Goal: Task Accomplishment & Management: Manage account settings

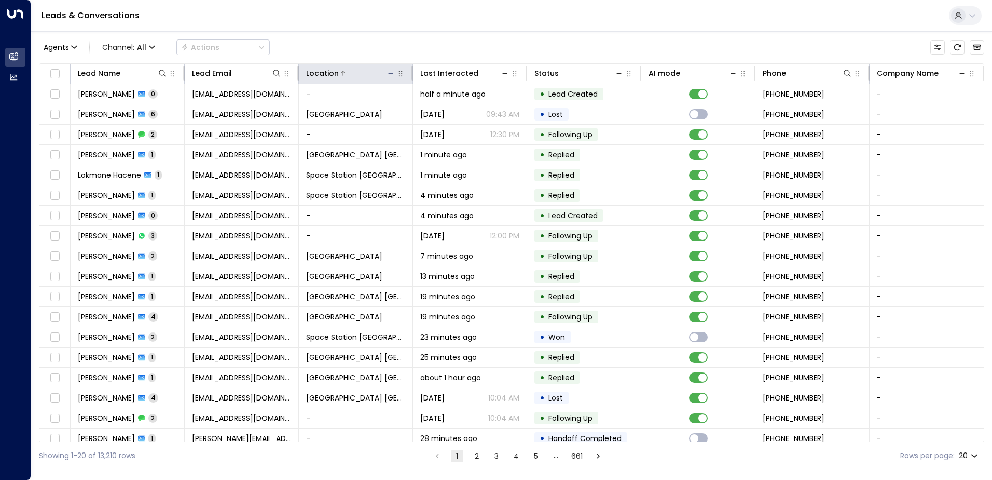
click at [391, 73] on icon at bounding box center [391, 73] width 8 height 8
click at [390, 72] on icon at bounding box center [390, 74] width 7 height 4
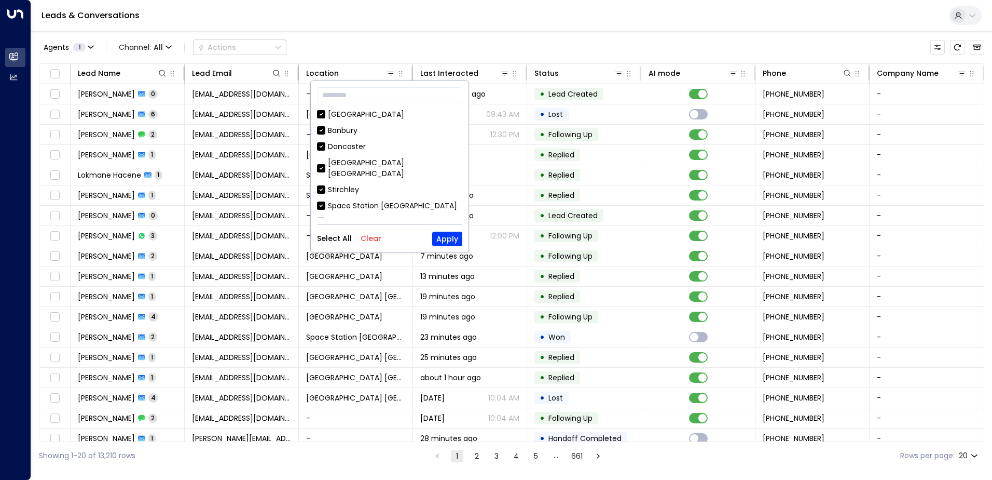
click at [375, 239] on button "Clear" at bounding box center [371, 238] width 21 height 8
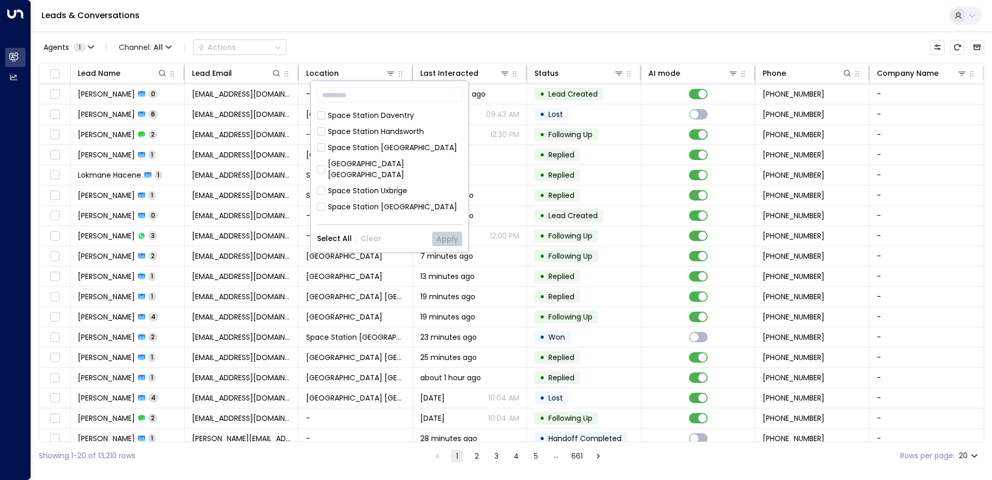
scroll to position [311, 0]
click at [390, 189] on div "Space Station [GEOGRAPHIC_DATA]" at bounding box center [392, 194] width 129 height 11
click at [443, 236] on button "Apply" at bounding box center [447, 238] width 30 height 15
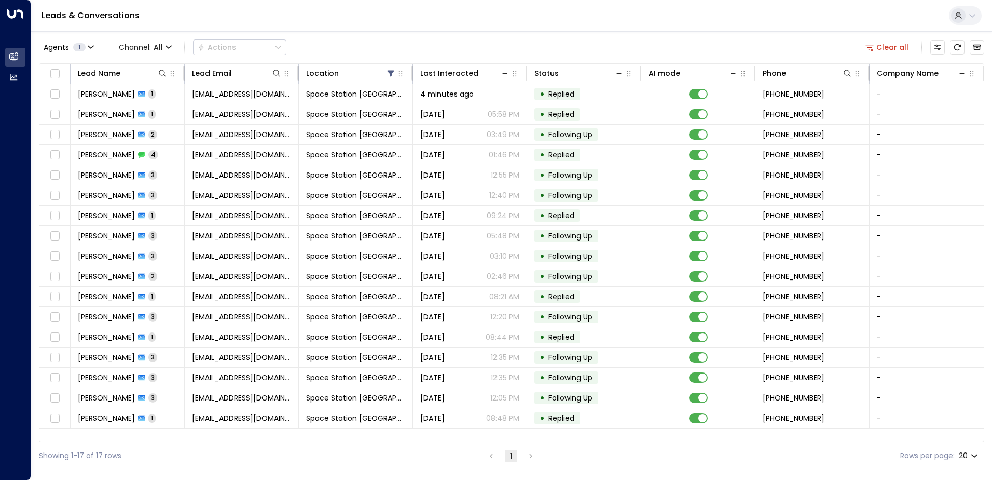
click at [464, 49] on div "Agents 1 Channel: All Actions Clear all" at bounding box center [512, 47] width 946 height 22
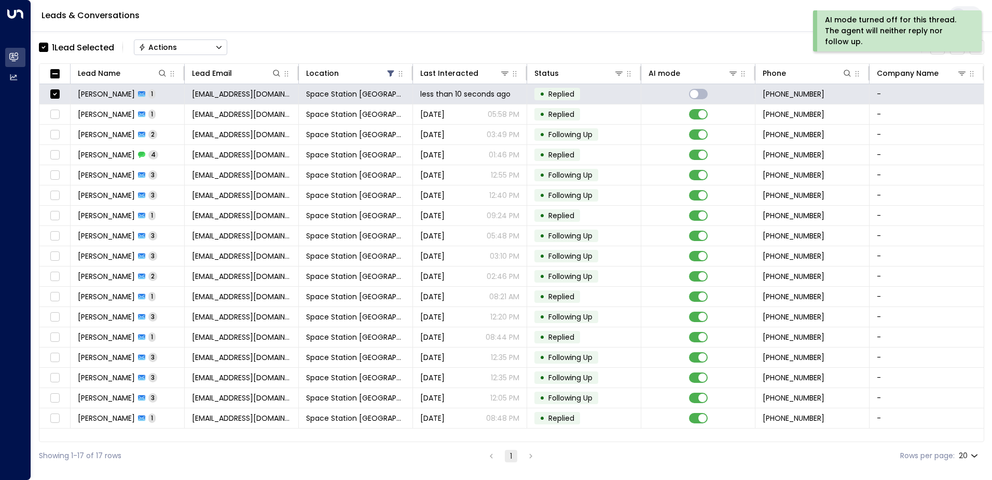
click at [226, 53] on button "Actions" at bounding box center [180, 47] width 93 height 16
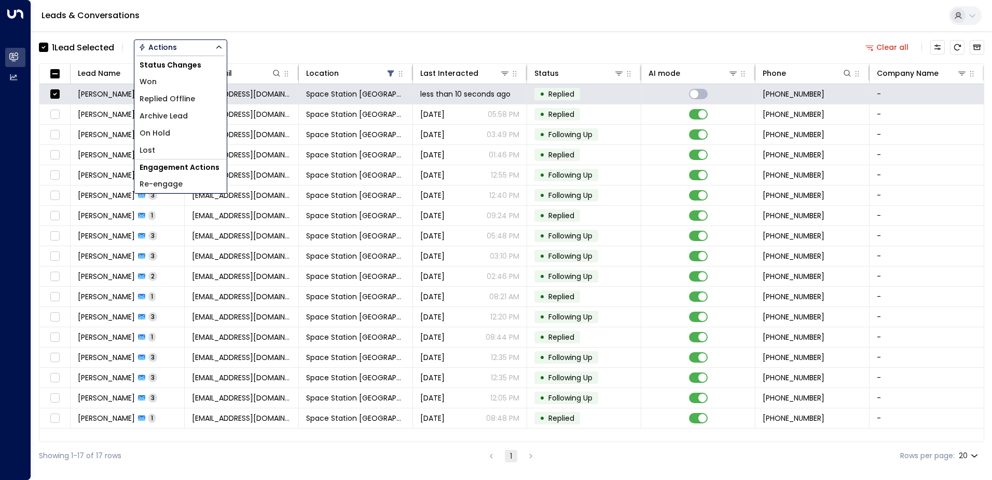
click at [181, 102] on span "Replied Offline" at bounding box center [168, 98] width 56 height 11
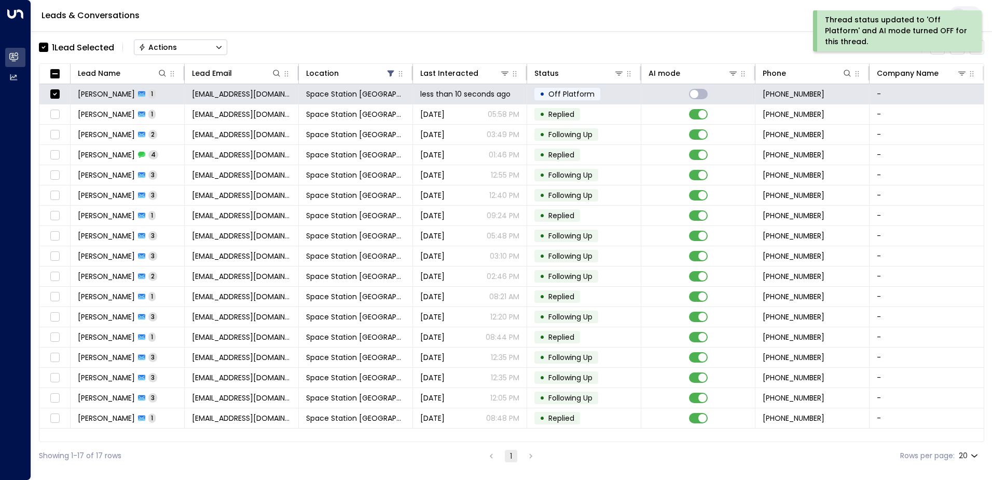
click at [170, 46] on div "Actions" at bounding box center [158, 47] width 38 height 9
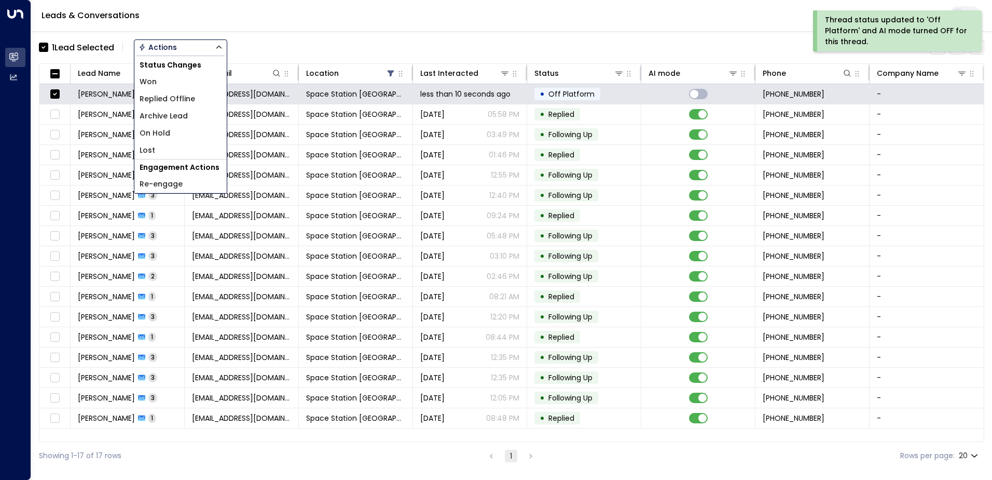
click at [181, 113] on span "Archive Lead" at bounding box center [164, 116] width 48 height 11
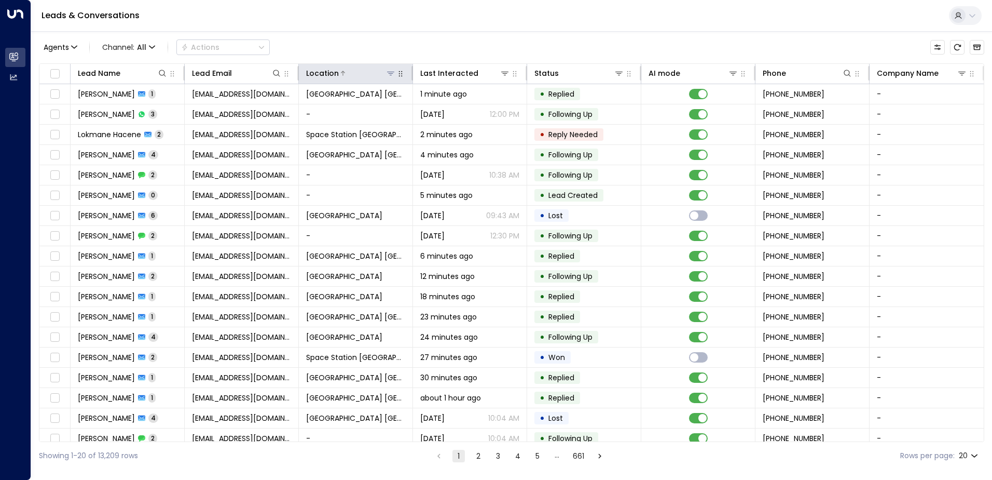
click at [391, 72] on icon at bounding box center [390, 74] width 7 height 4
click at [389, 73] on icon at bounding box center [391, 73] width 8 height 8
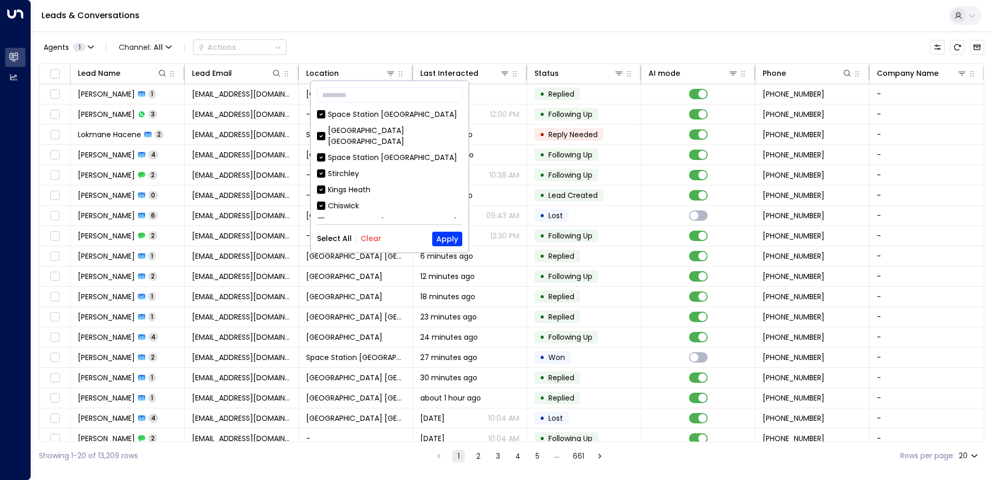
click at [372, 240] on button "Clear" at bounding box center [371, 238] width 21 height 8
drag, startPoint x: 376, startPoint y: 213, endPoint x: 427, endPoint y: 244, distance: 59.9
click at [378, 216] on div "Space Station [GEOGRAPHIC_DATA]" at bounding box center [392, 221] width 129 height 11
click at [450, 246] on button "Apply" at bounding box center [447, 238] width 30 height 15
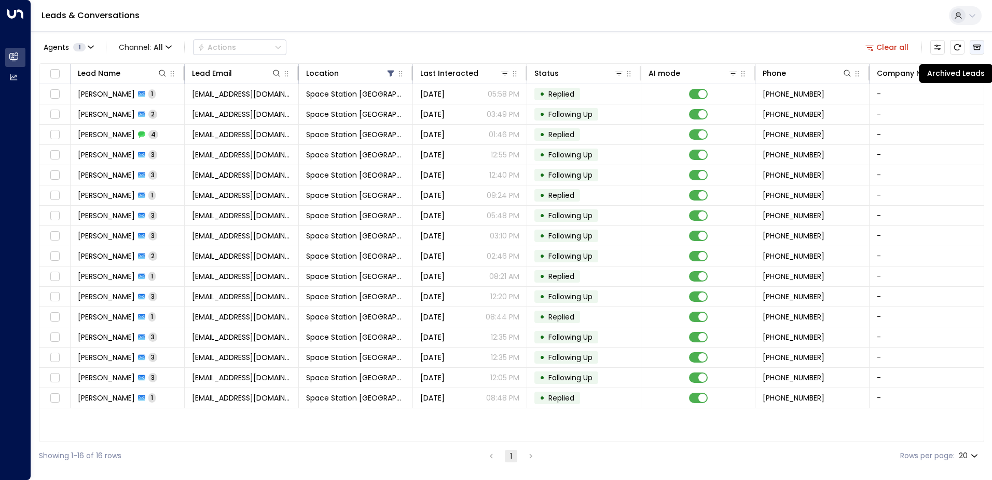
click at [975, 45] on icon "Archived Leads" at bounding box center [978, 48] width 8 height 6
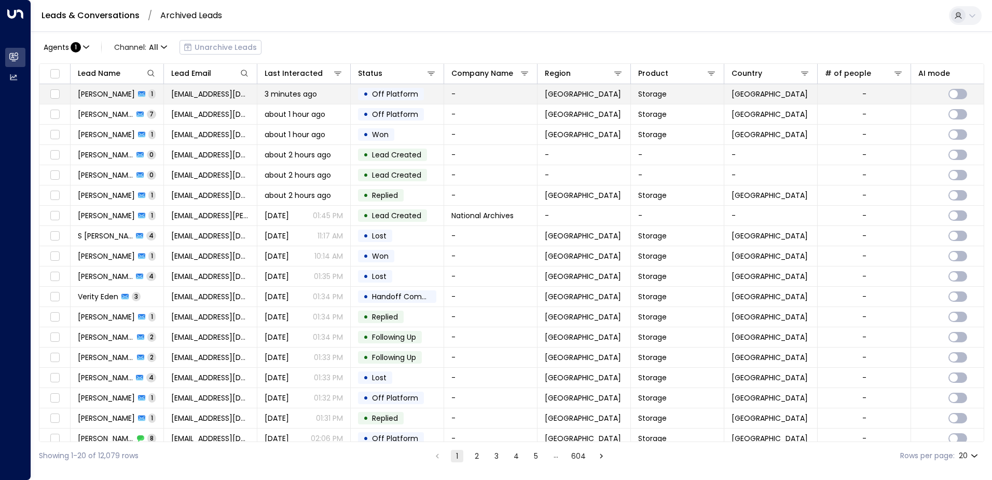
click at [509, 99] on td "-" at bounding box center [490, 94] width 93 height 20
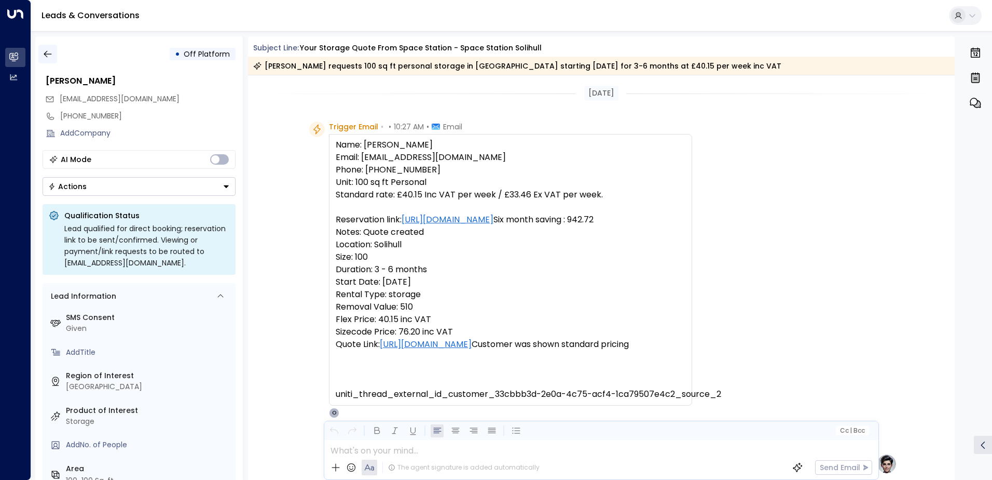
click at [38, 55] on button "button" at bounding box center [47, 54] width 19 height 19
